Goal: Task Accomplishment & Management: Manage account settings

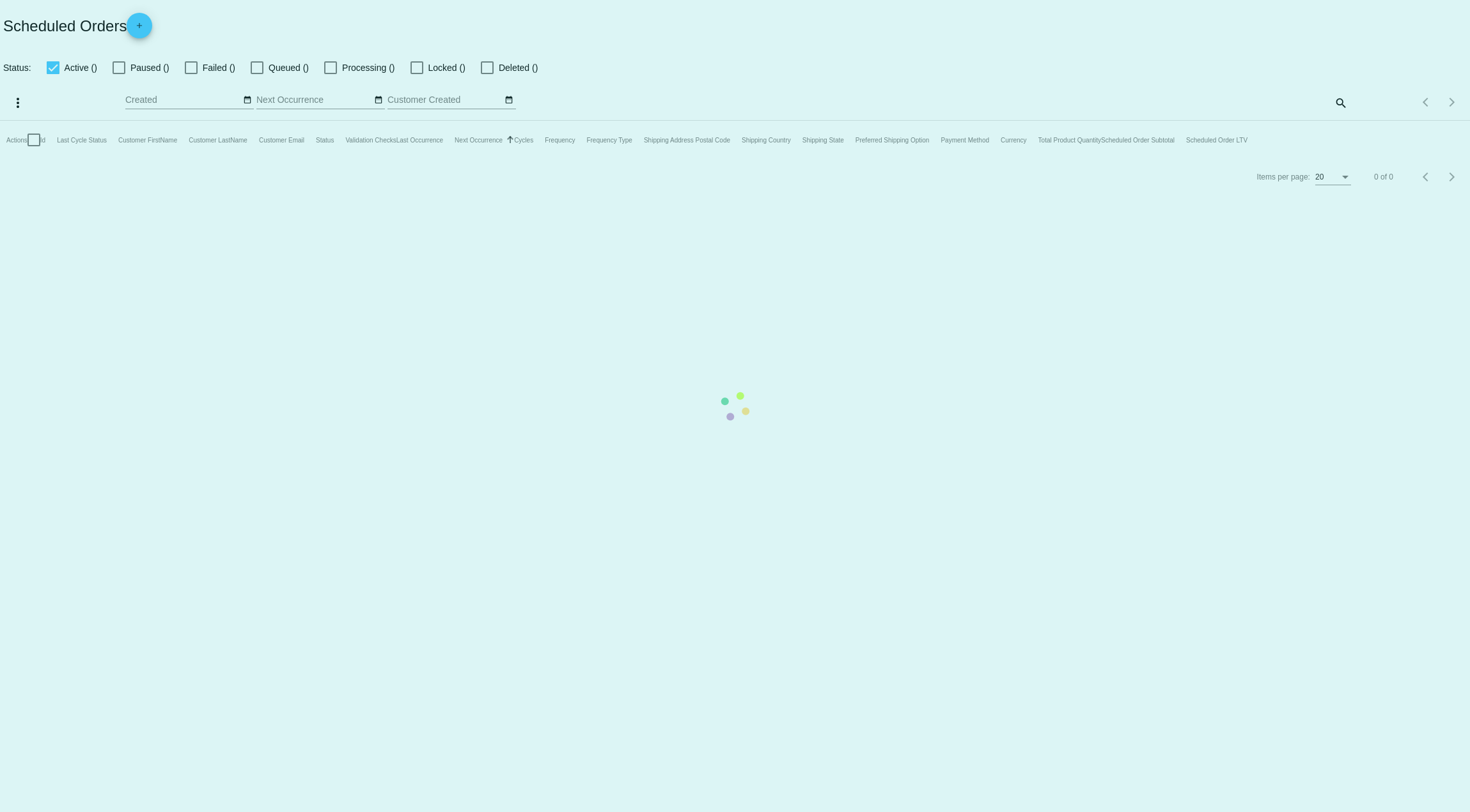
checkbox input "true"
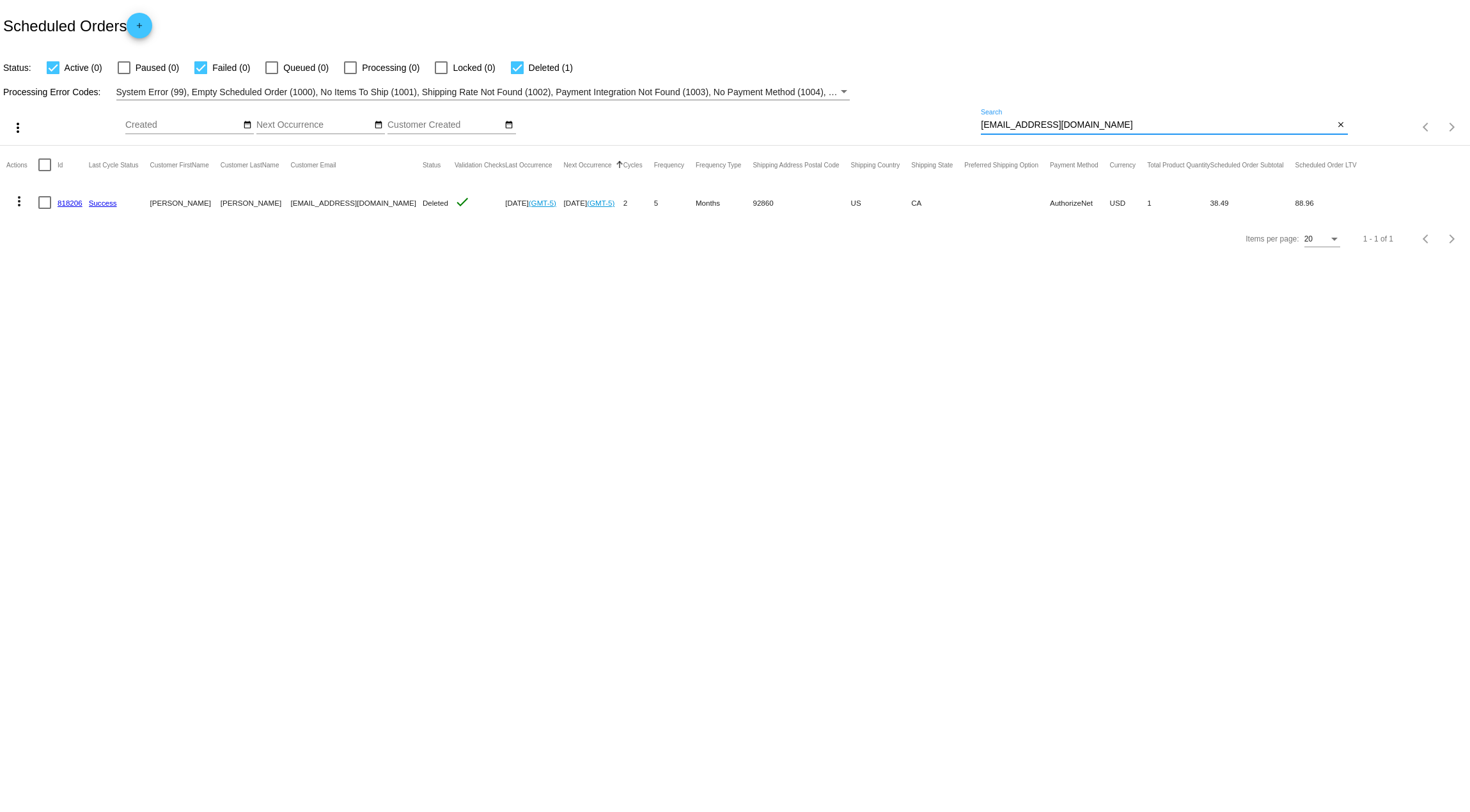
drag, startPoint x: 1050, startPoint y: 124, endPoint x: 967, endPoint y: 119, distance: 83.2
click at [967, 119] on div "more_vert Sep Jan Feb Mar [DATE]" at bounding box center [735, 123] width 1470 height 45
paste input "coachimel@gmai"
click at [507, 212] on mat-cell at bounding box center [536, 202] width 58 height 37
click at [236, 203] on mat-cell "[PERSON_NAME]" at bounding box center [260, 202] width 71 height 37
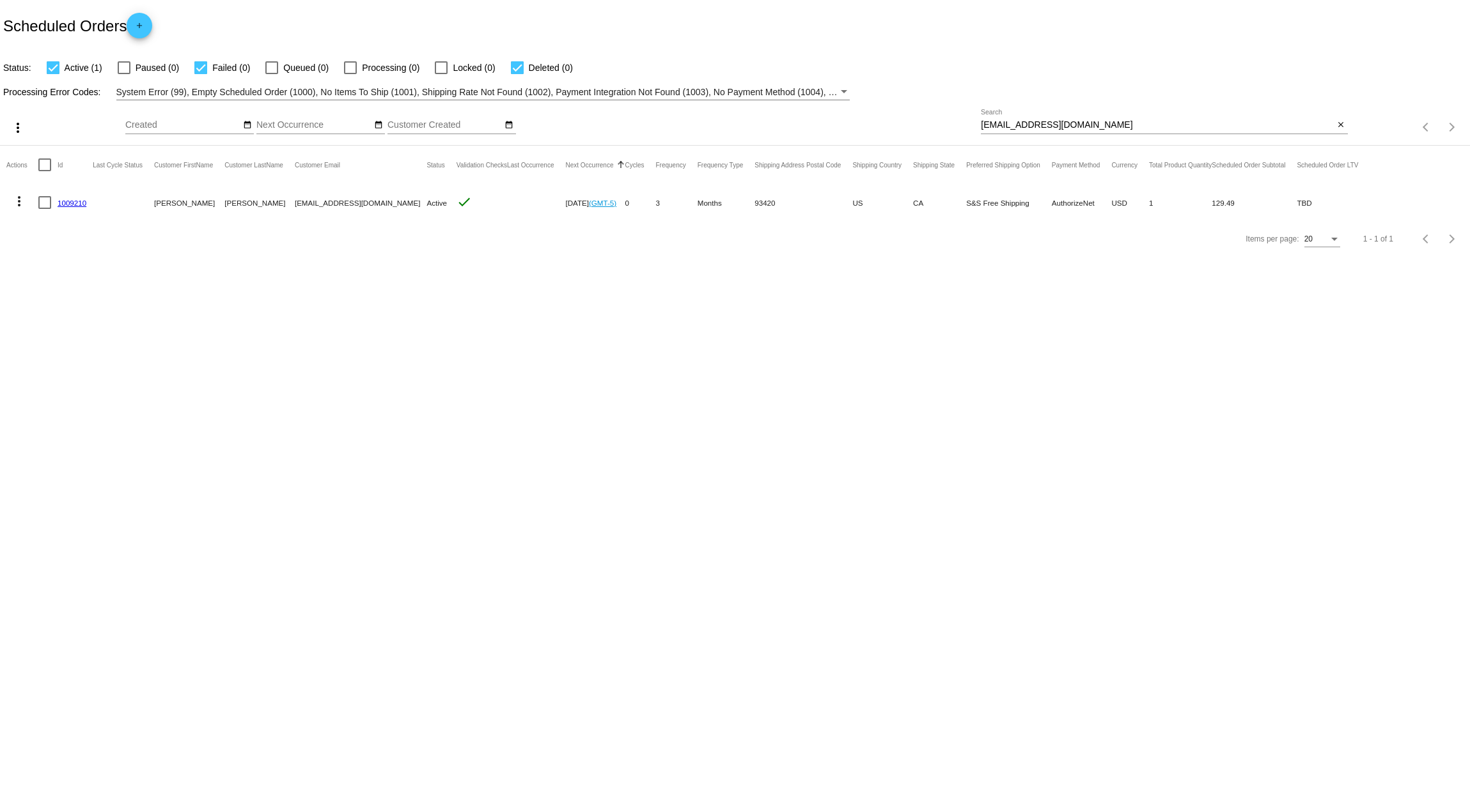
click at [236, 203] on mat-cell "[PERSON_NAME]" at bounding box center [260, 202] width 71 height 37
click at [18, 198] on mat-icon "more_vert" at bounding box center [19, 201] width 15 height 15
click at [53, 355] on span "Delete" at bounding box center [57, 355] width 25 height 10
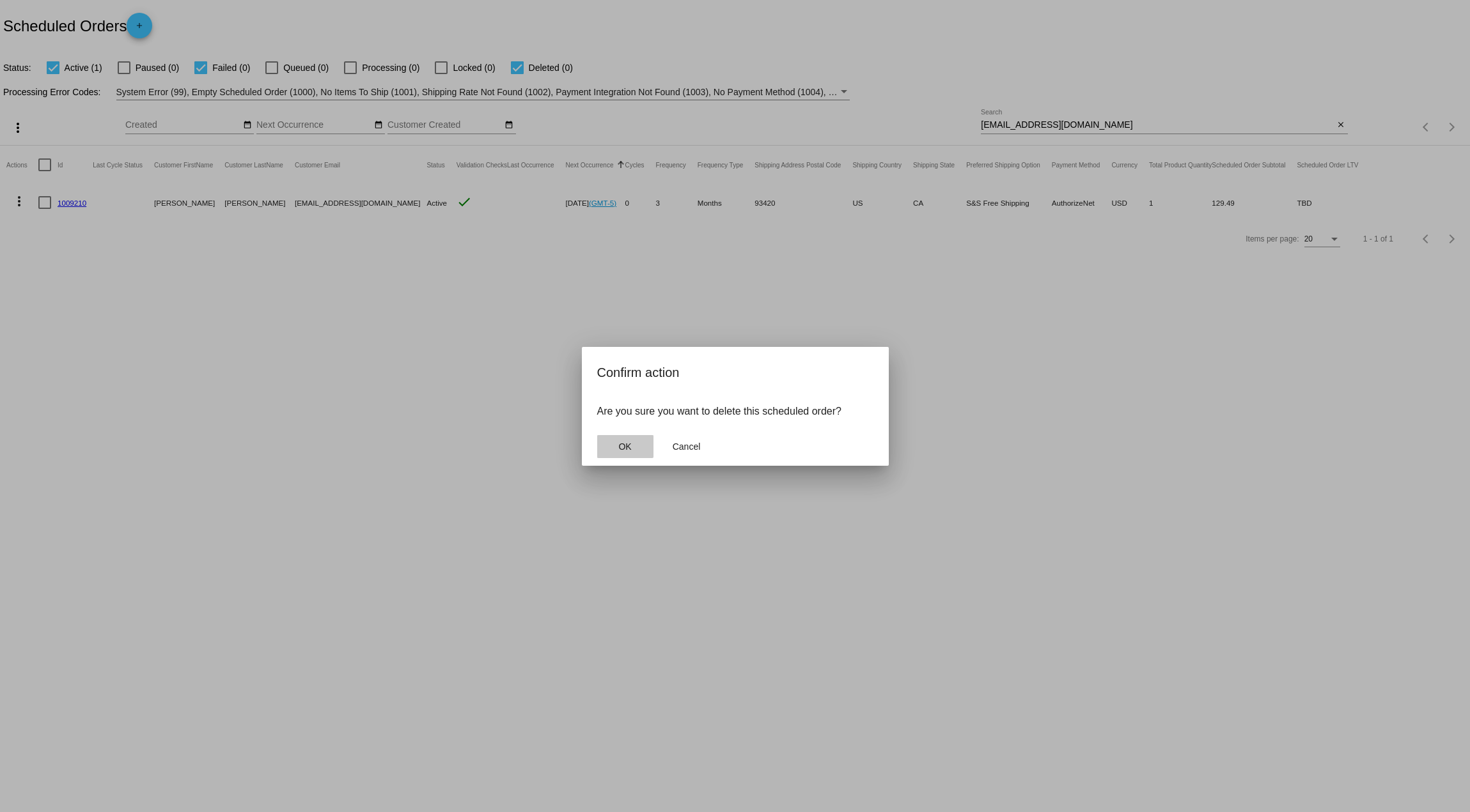
click at [623, 443] on span "OK" at bounding box center [625, 446] width 13 height 10
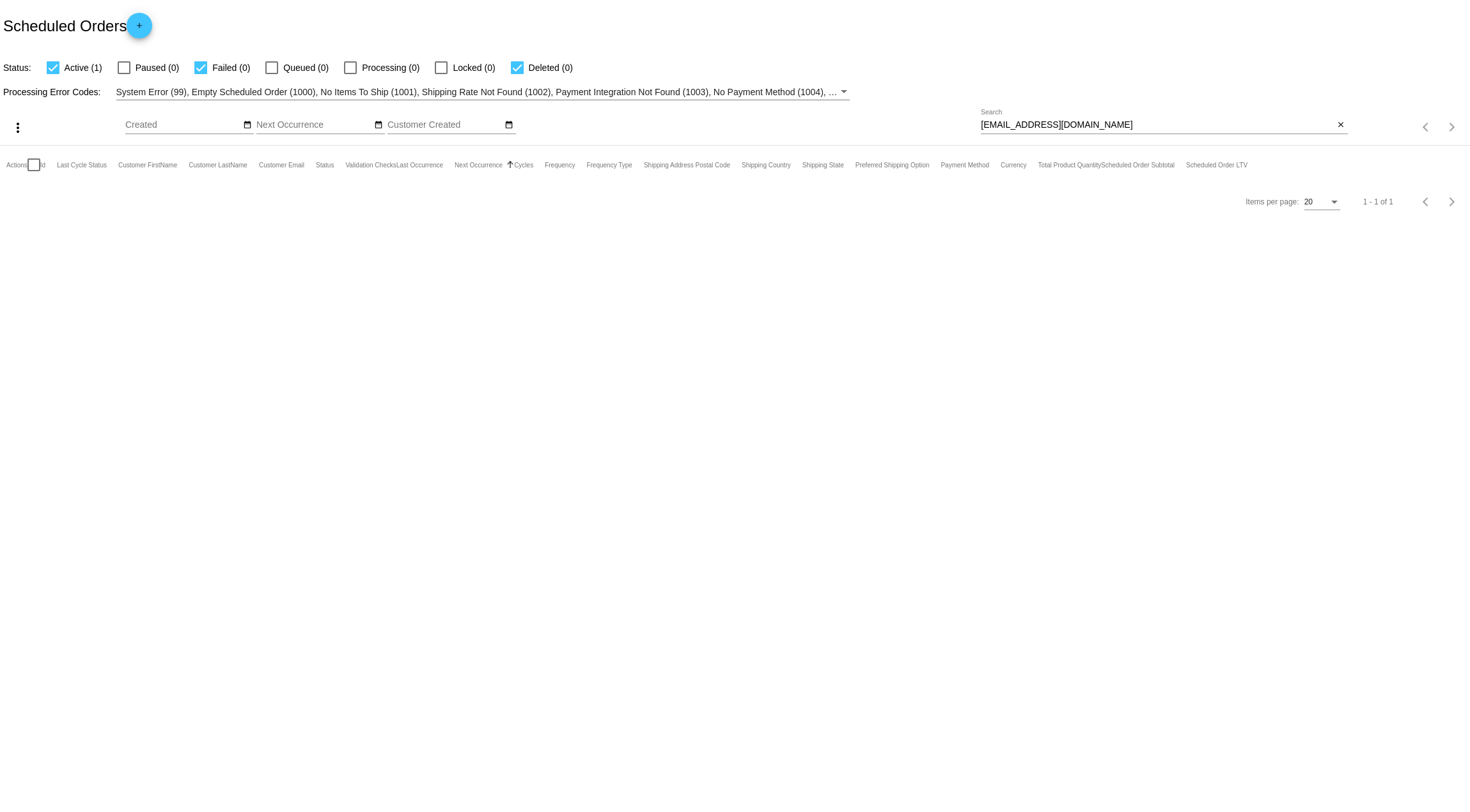
click at [1110, 124] on input "[EMAIL_ADDRESS][DOMAIN_NAME]" at bounding box center [1158, 125] width 353 height 10
drag, startPoint x: 1037, startPoint y: 122, endPoint x: 860, endPoint y: 103, distance: 178.0
click at [860, 103] on div "more_vert Sep Jan Feb Mar [DATE]" at bounding box center [735, 123] width 1470 height 45
type input "[PERSON_NAME]"
